Goal: Use online tool/utility: Utilize a website feature to perform a specific function

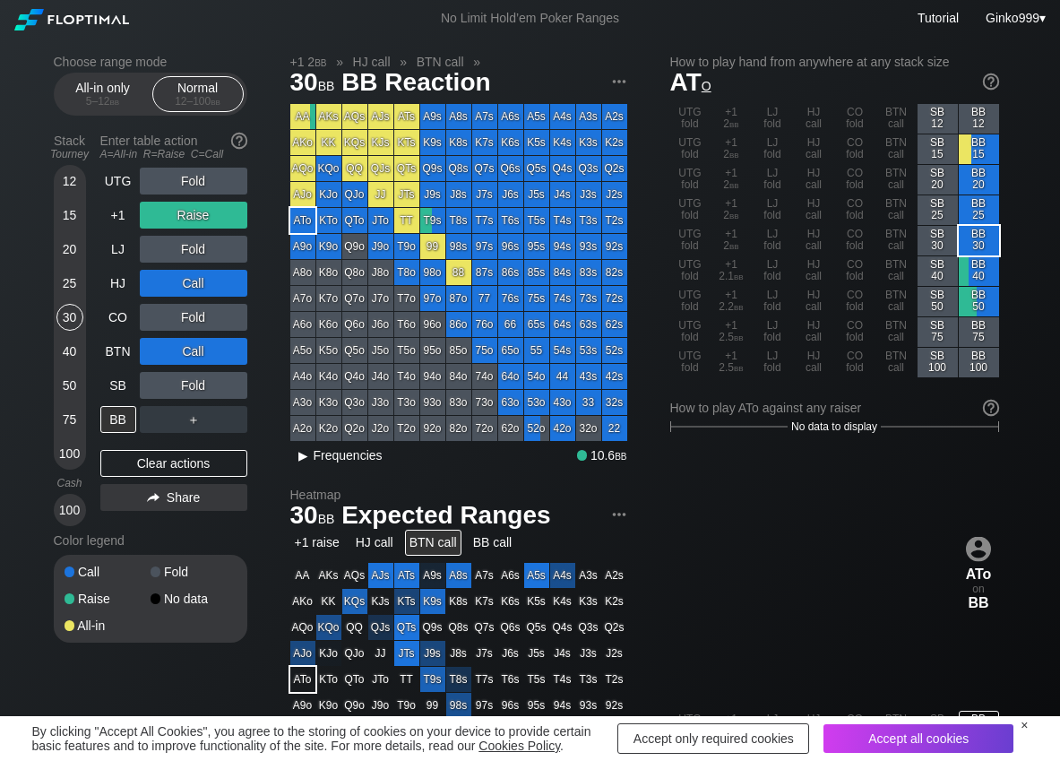
click at [310, 452] on div "▸" at bounding box center [303, 456] width 23 height 22
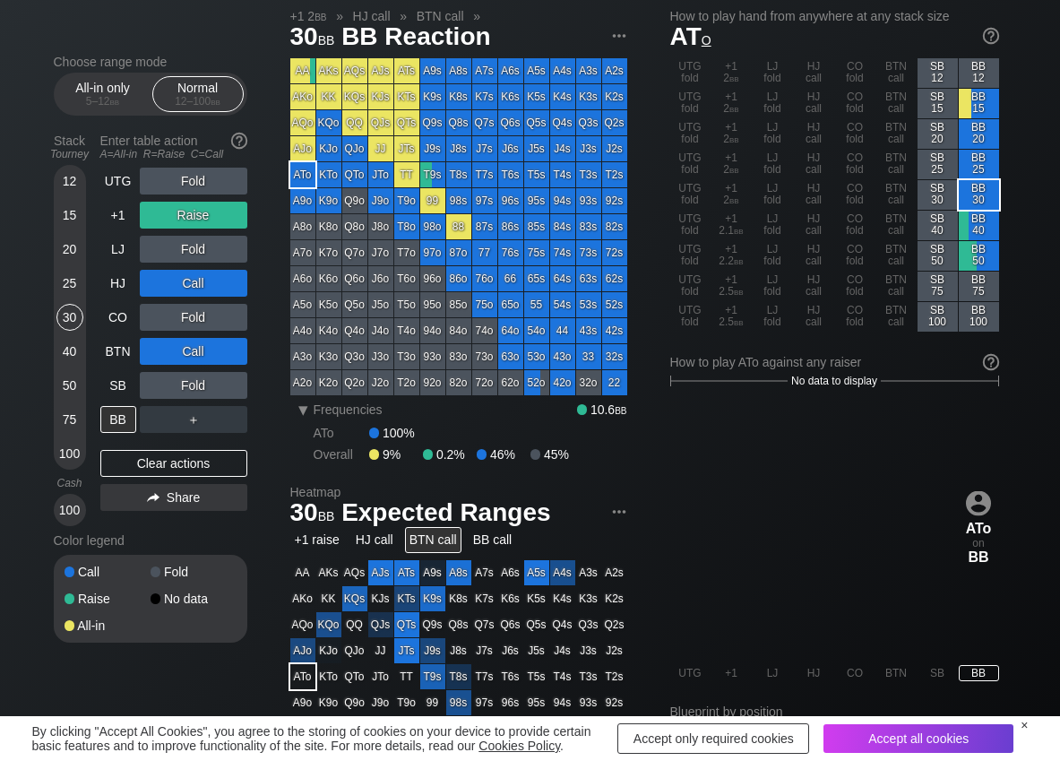
scroll to position [90, 0]
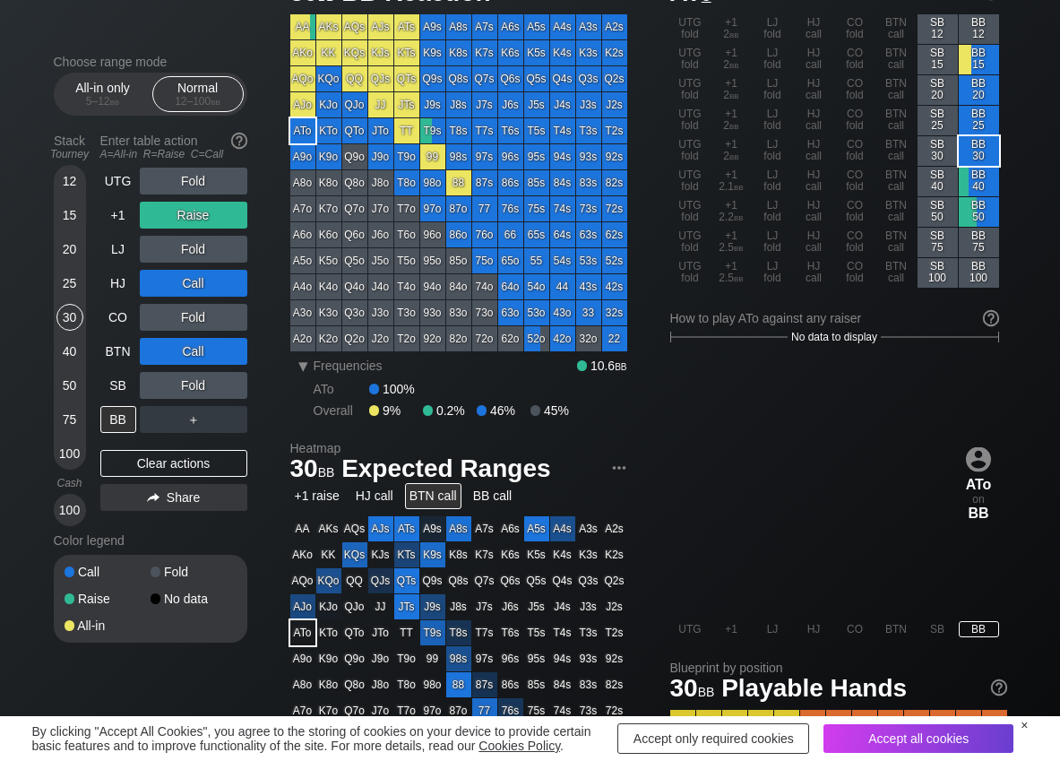
drag, startPoint x: 177, startPoint y: 459, endPoint x: 243, endPoint y: 29, distance: 435.3
click at [177, 459] on div "Clear actions" at bounding box center [173, 463] width 147 height 27
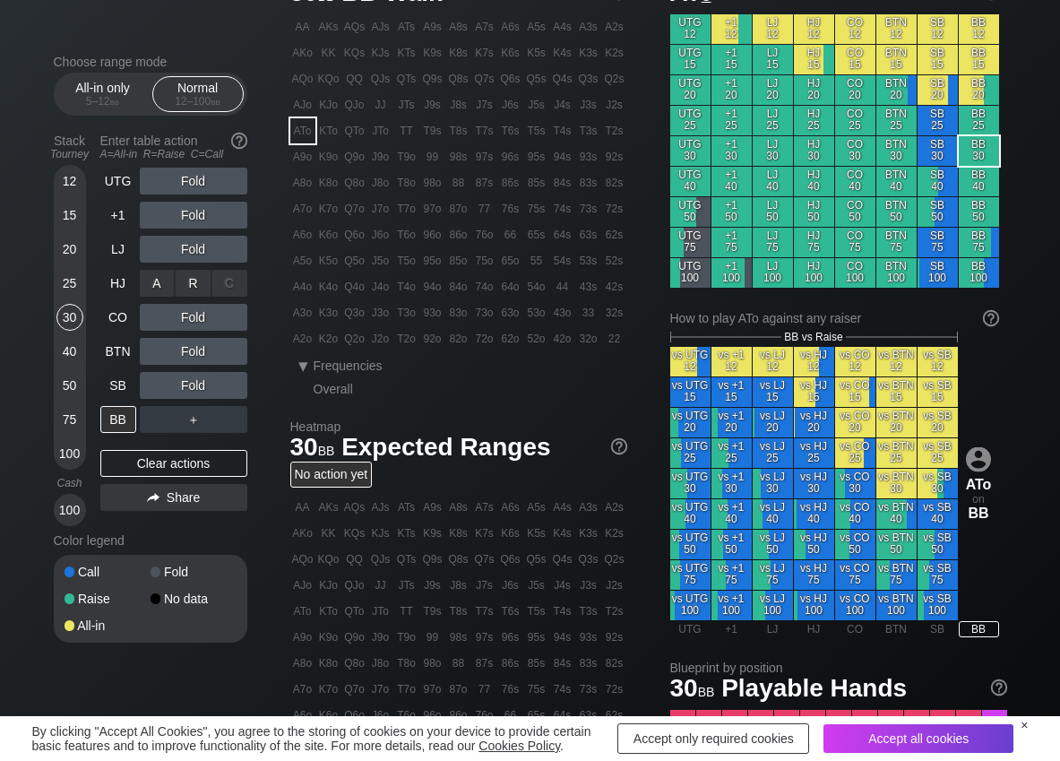
click at [196, 286] on div "R ✕" at bounding box center [193, 283] width 35 height 27
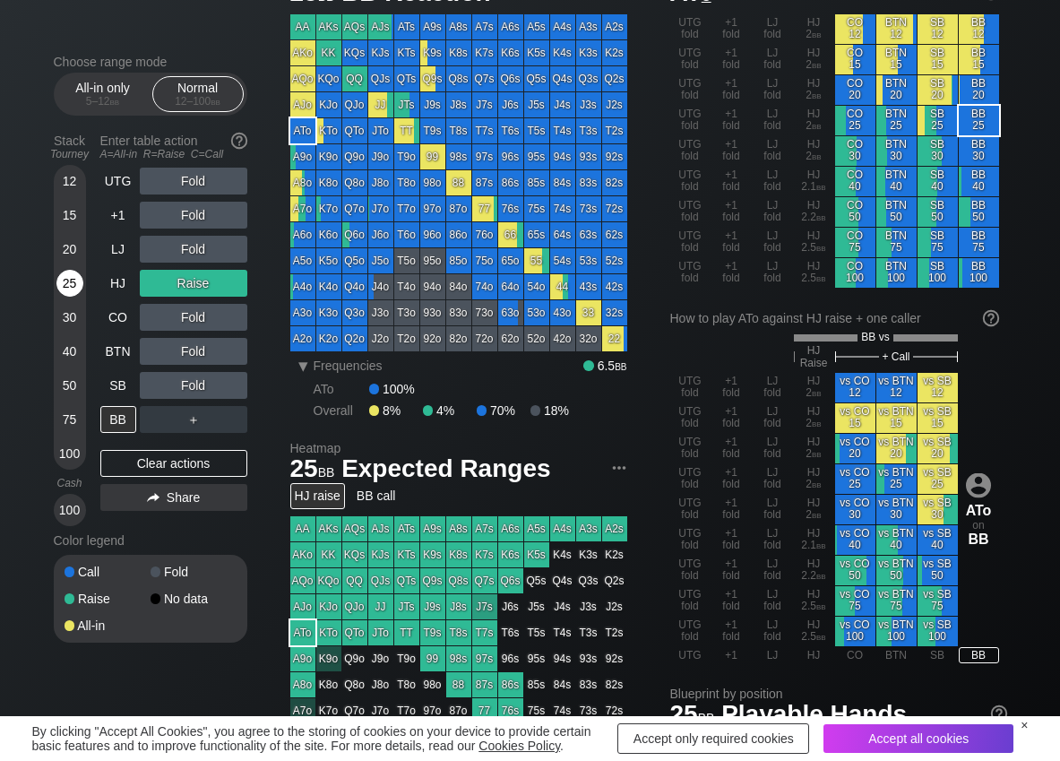
click at [66, 285] on div "25" at bounding box center [69, 283] width 27 height 27
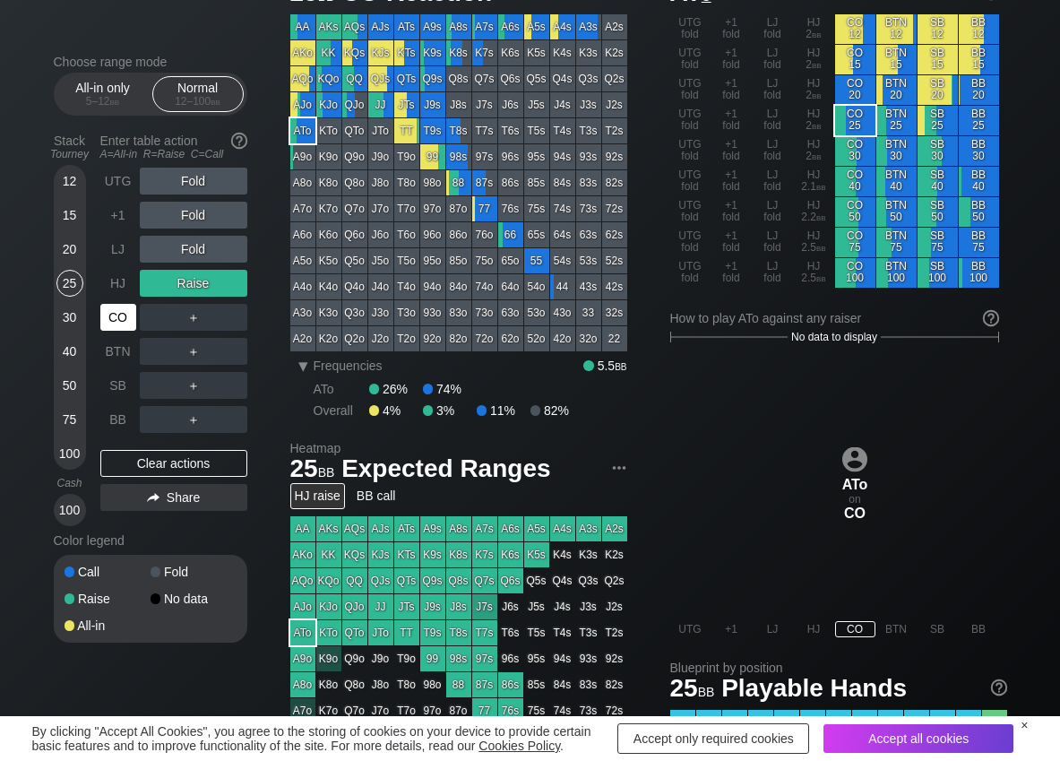
click at [108, 315] on div "CO" at bounding box center [118, 317] width 36 height 27
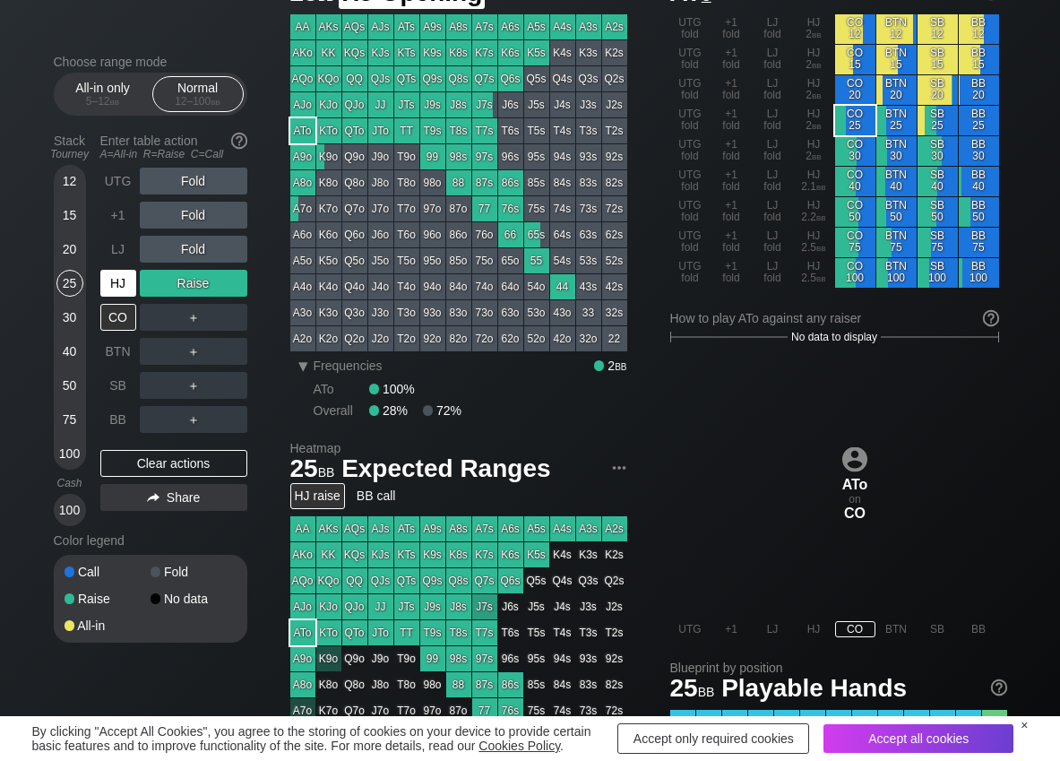
click at [105, 275] on div "HJ" at bounding box center [118, 283] width 36 height 27
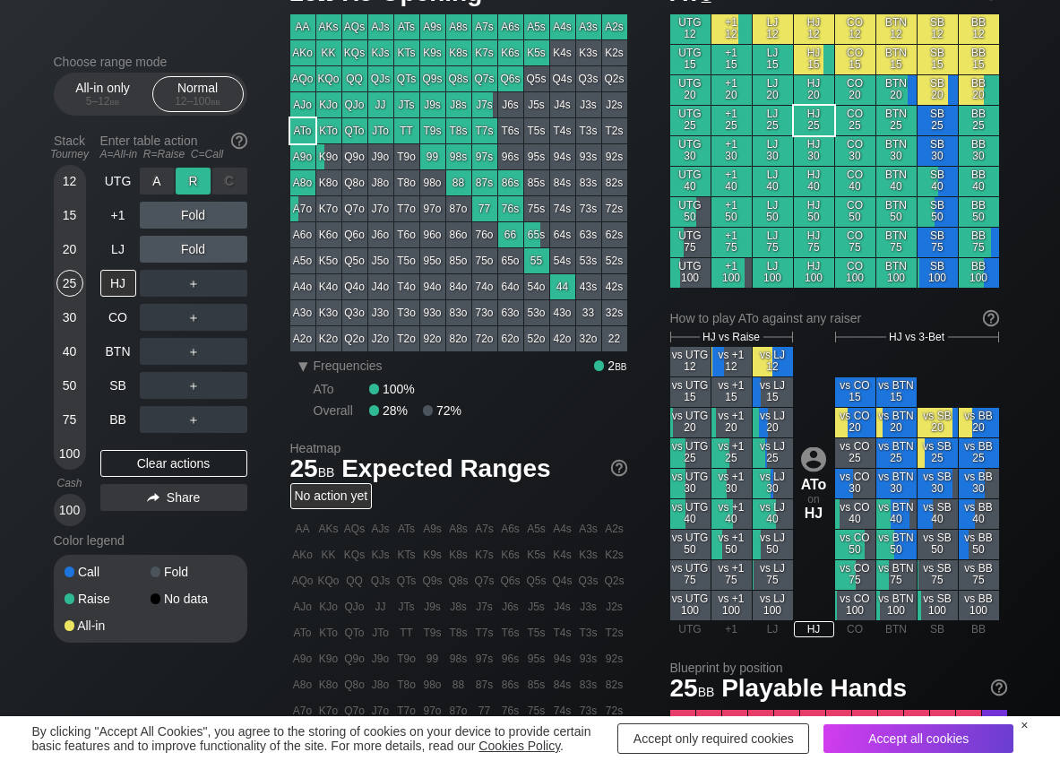
click at [199, 182] on div "R ✕" at bounding box center [193, 181] width 35 height 27
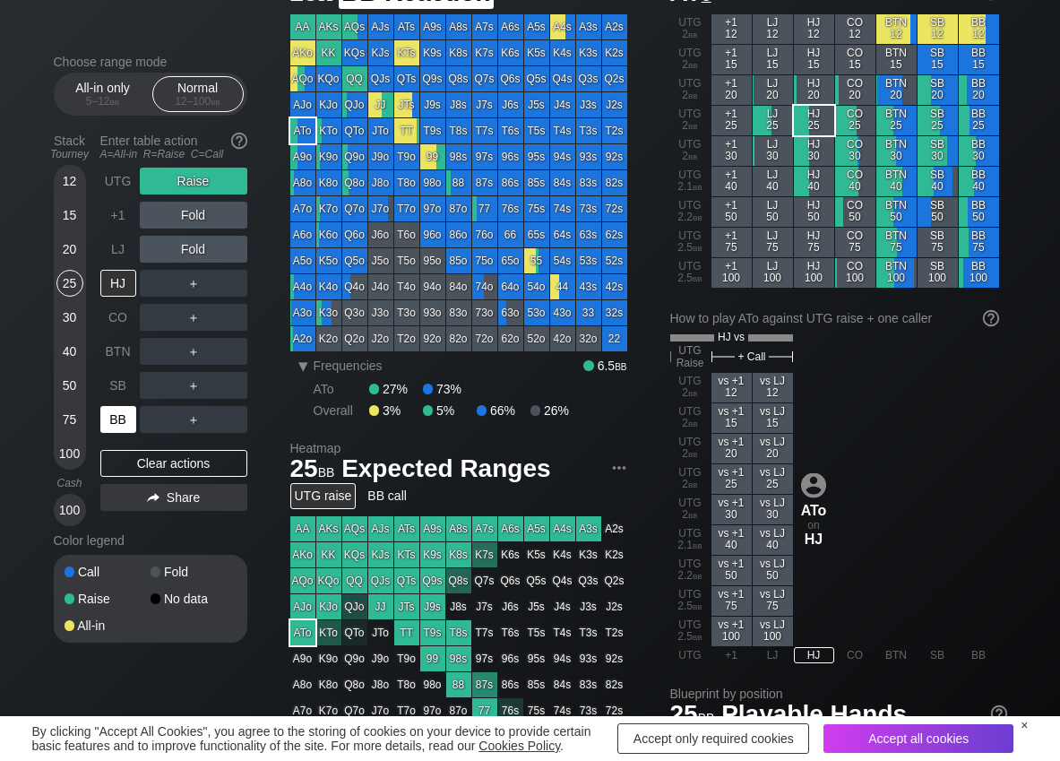
click at [114, 423] on div "BB" at bounding box center [118, 419] width 36 height 27
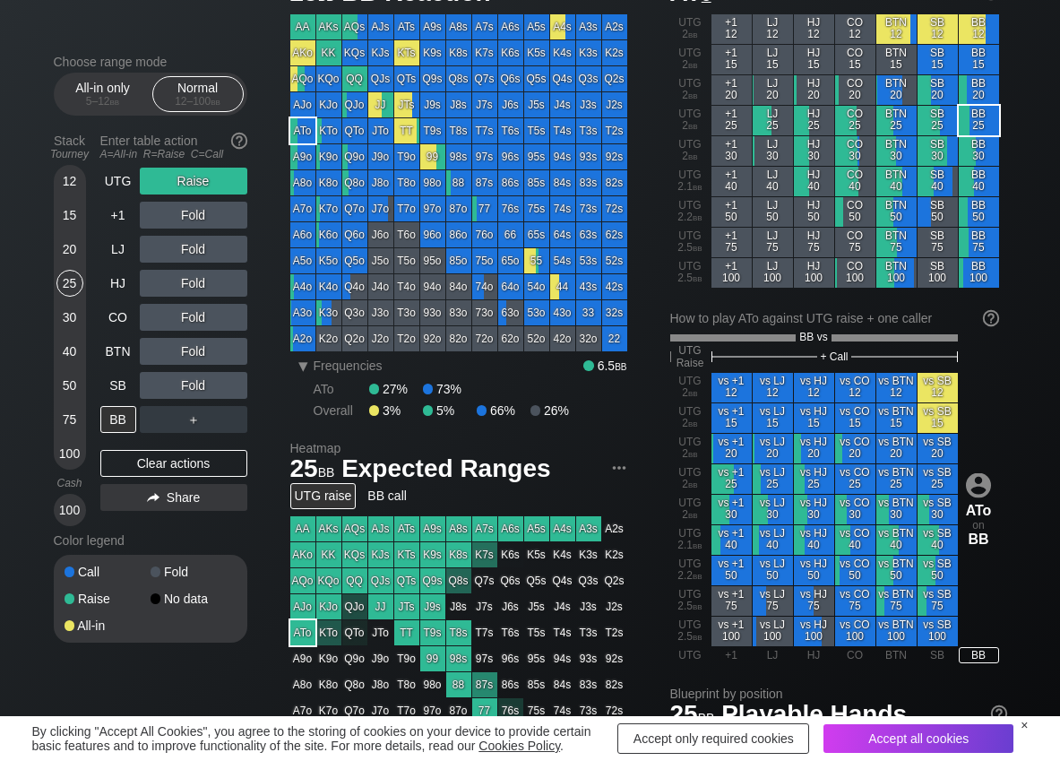
click at [55, 389] on div "12 15 20 25 30 40 50 75 100" at bounding box center [70, 317] width 32 height 305
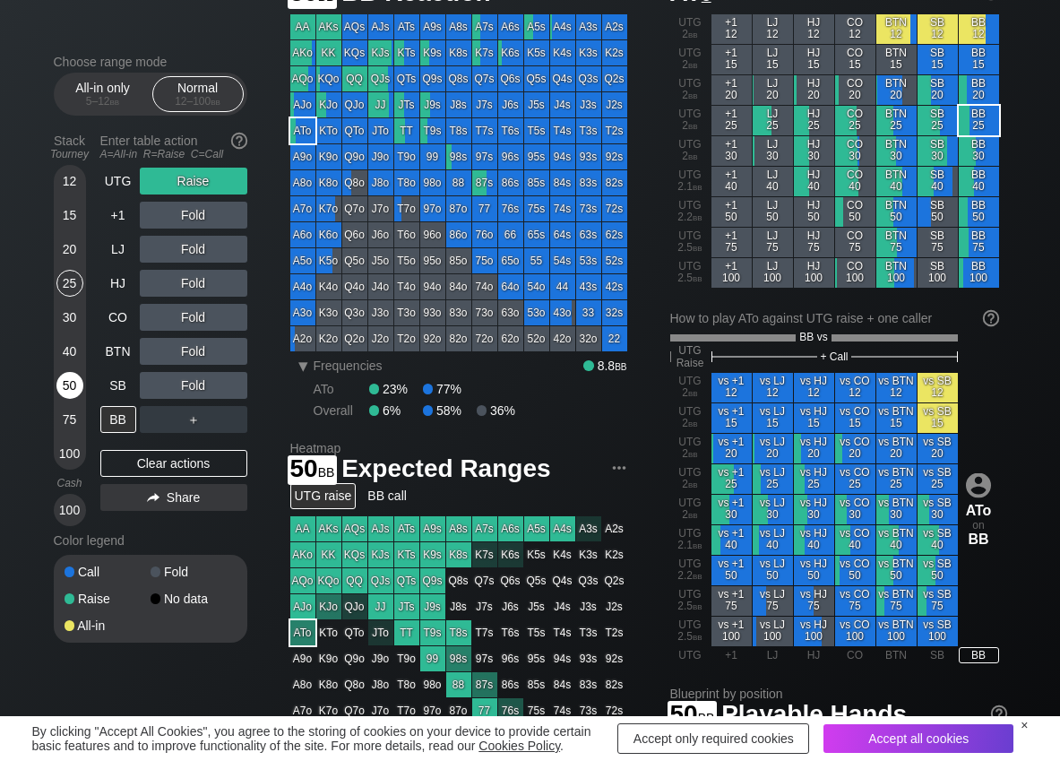
click at [61, 387] on div "50" at bounding box center [69, 385] width 27 height 27
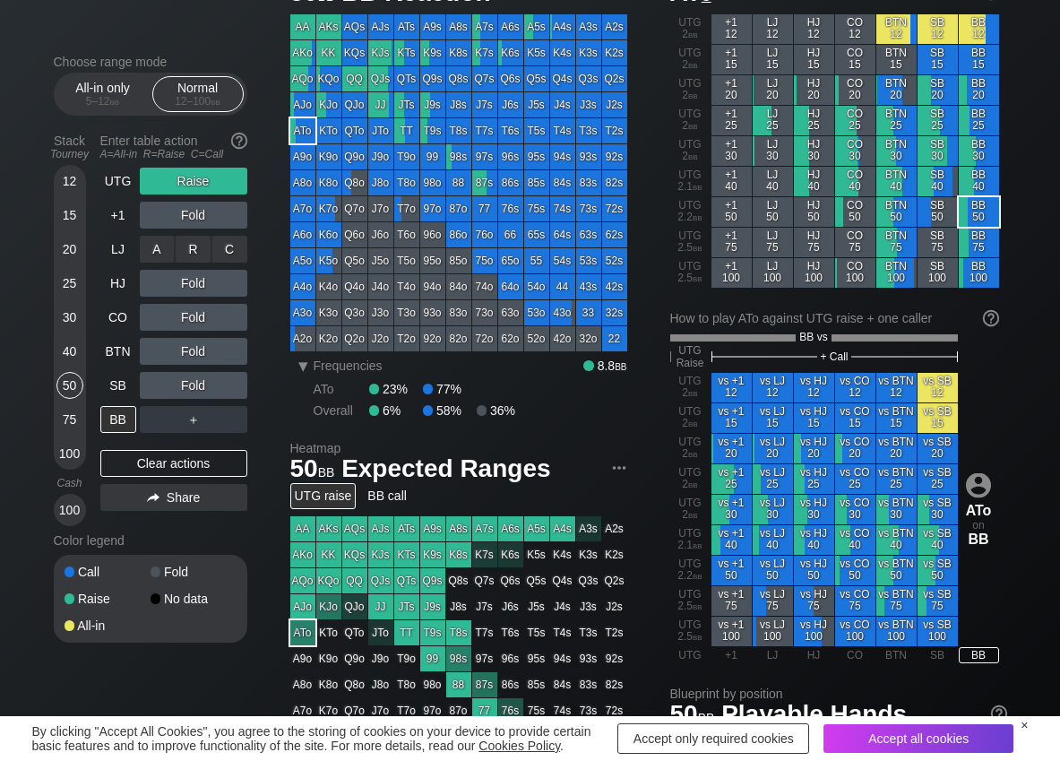
click at [187, 246] on div "R ✕" at bounding box center [193, 249] width 35 height 27
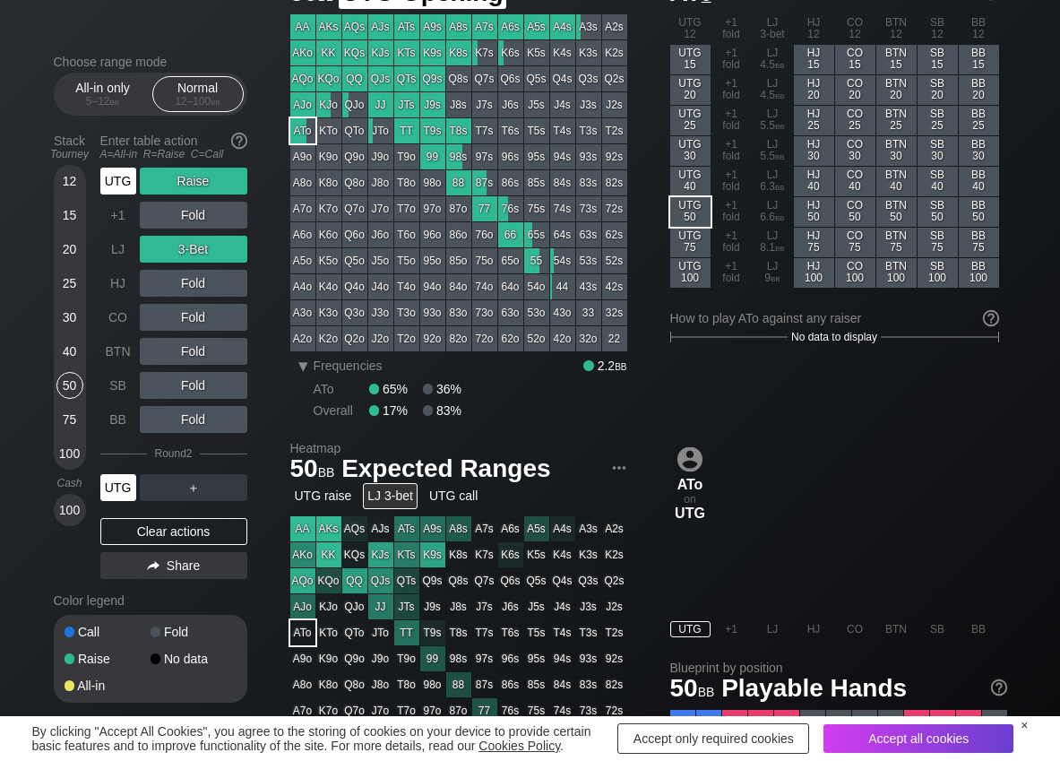
drag, startPoint x: 115, startPoint y: 179, endPoint x: 290, endPoint y: 120, distance: 184.5
click at [117, 178] on div "UTG" at bounding box center [118, 181] width 36 height 27
